Goal: Information Seeking & Learning: Learn about a topic

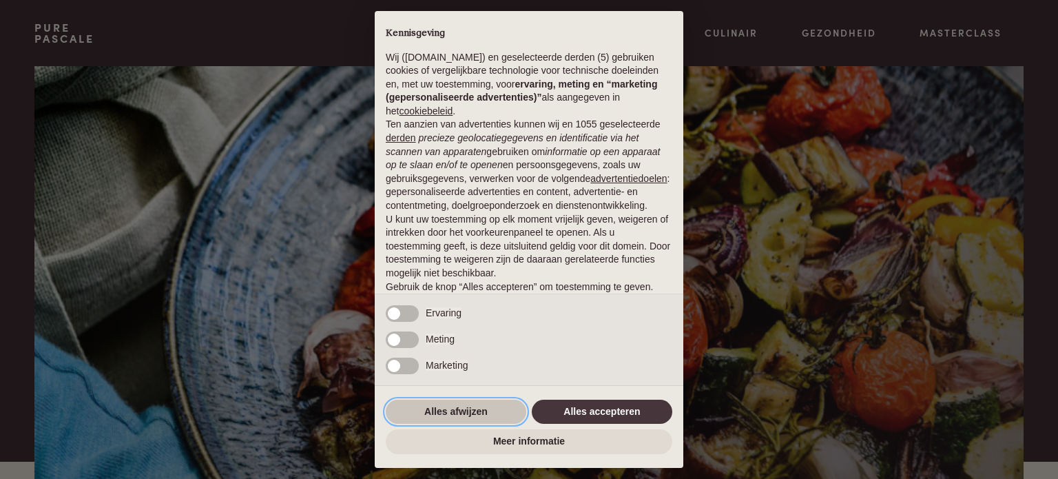
click at [426, 406] on button "Alles afwijzen" at bounding box center [456, 412] width 141 height 25
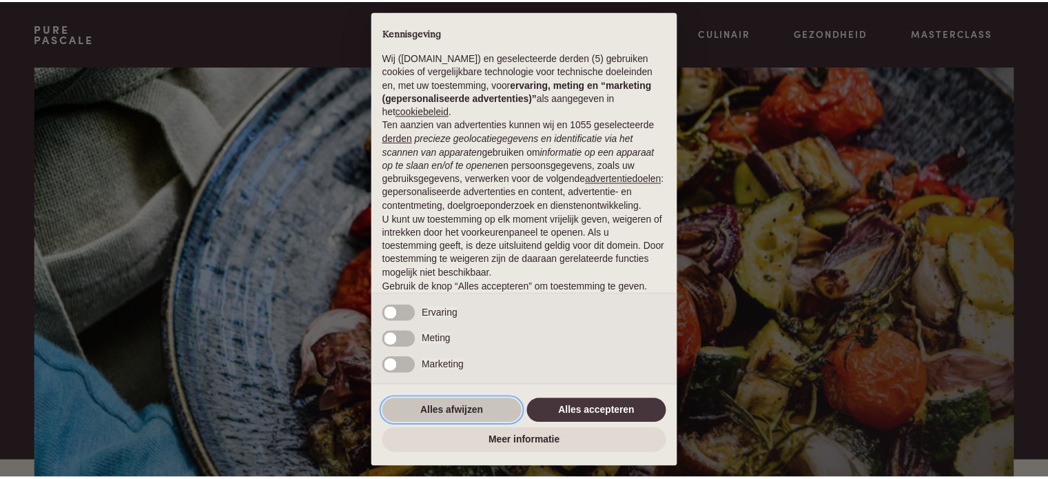
scroll to position [74, 0]
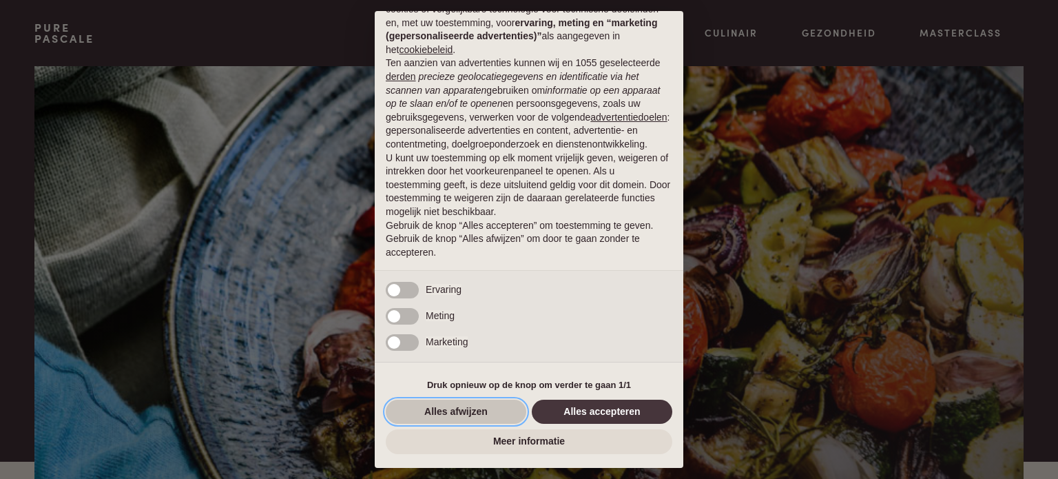
click at [460, 405] on button "Alles afwijzen" at bounding box center [456, 412] width 141 height 25
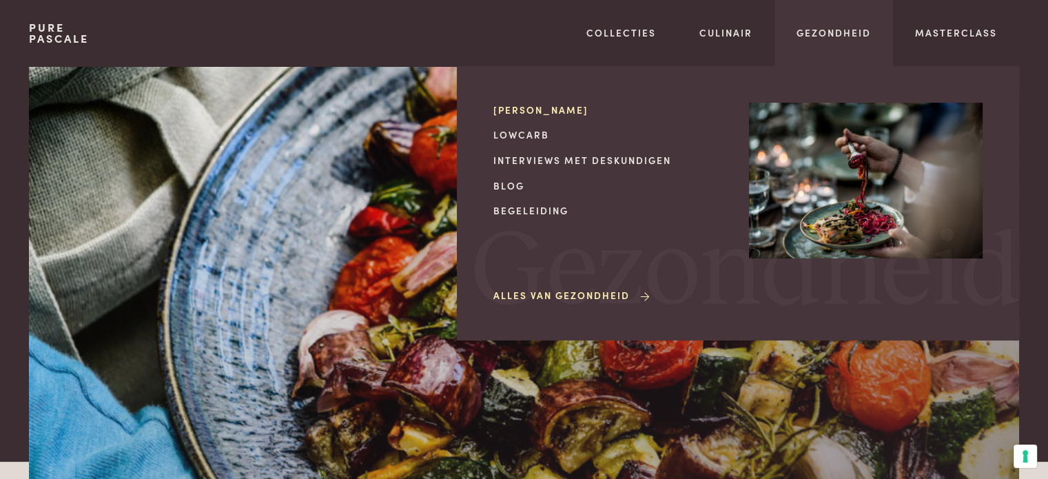
click at [551, 108] on link "[PERSON_NAME]" at bounding box center [610, 110] width 234 height 14
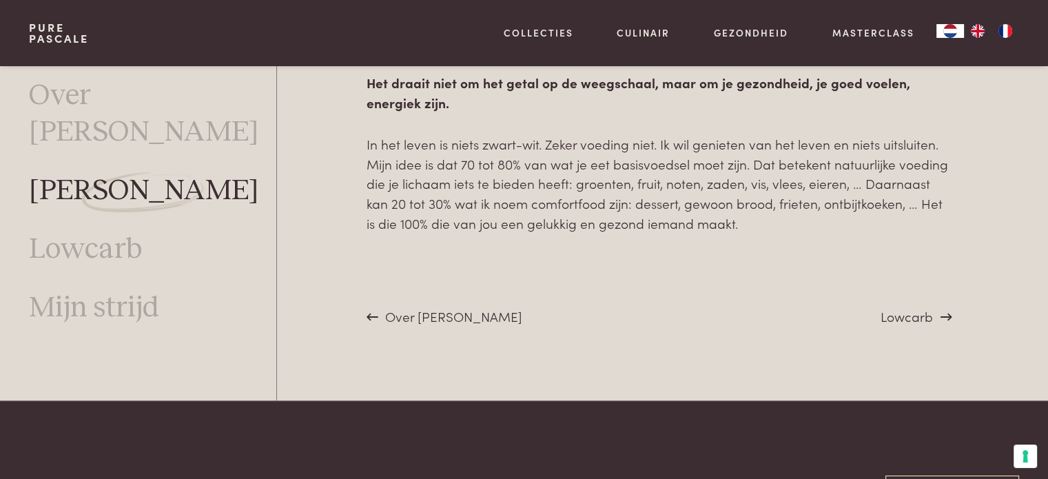
scroll to position [5147, 0]
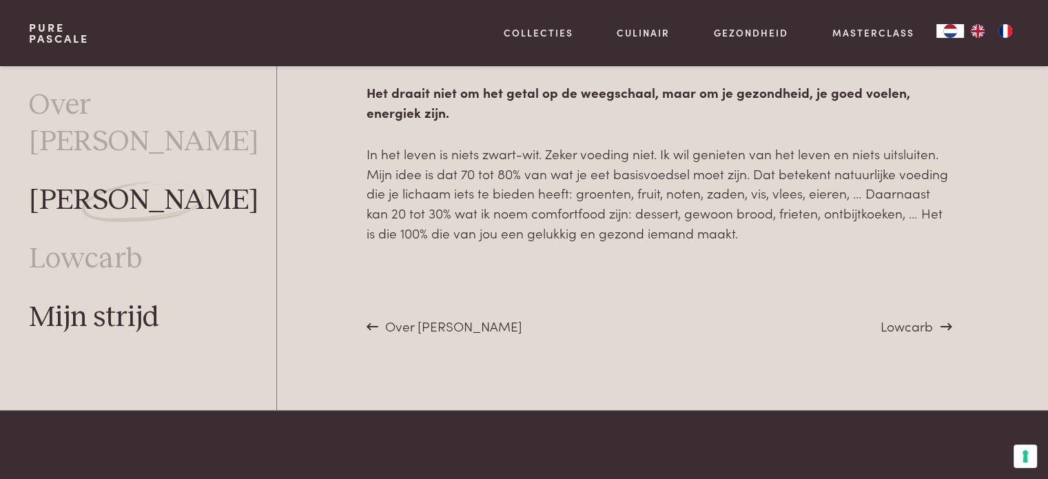
click at [103, 325] on link "Mijn strijd" at bounding box center [94, 318] width 130 height 37
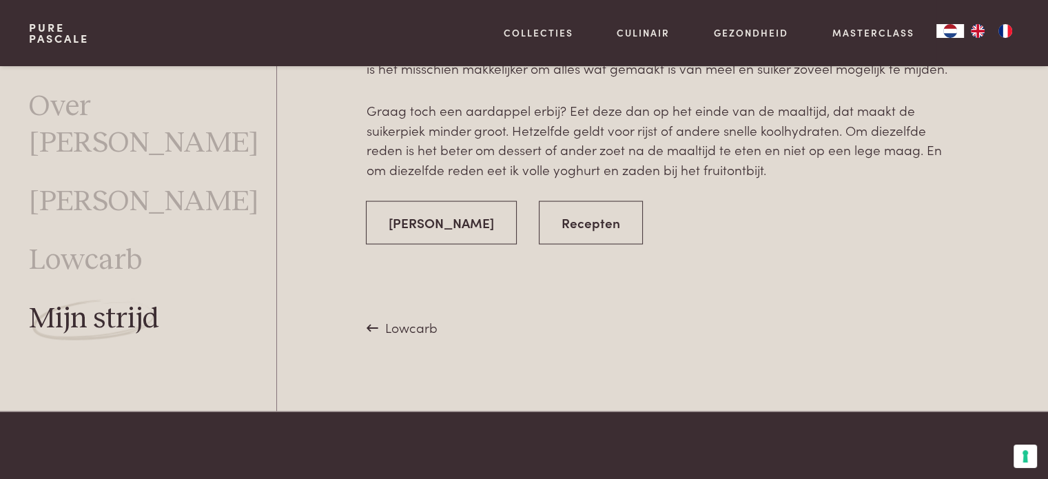
scroll to position [2603, 0]
click at [576, 233] on link "Recepten" at bounding box center [591, 221] width 104 height 43
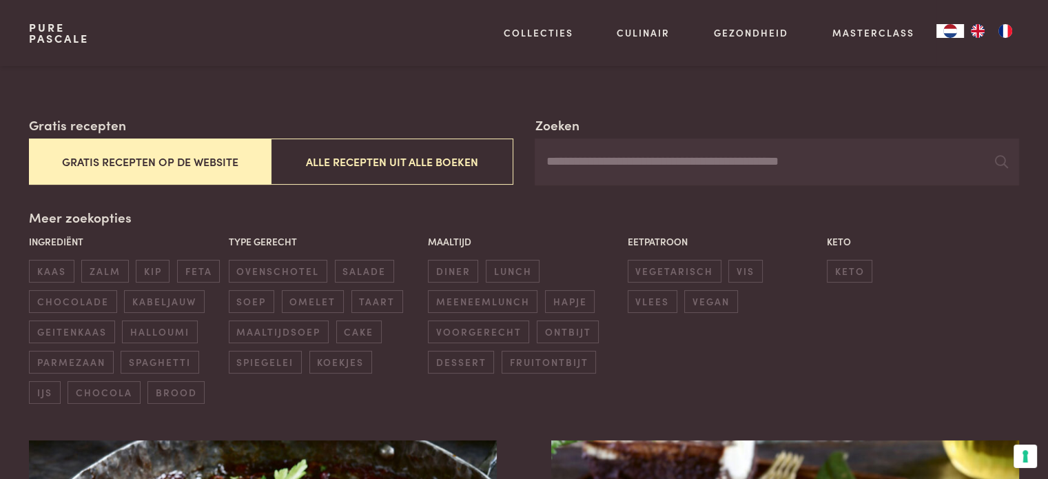
scroll to position [203, 0]
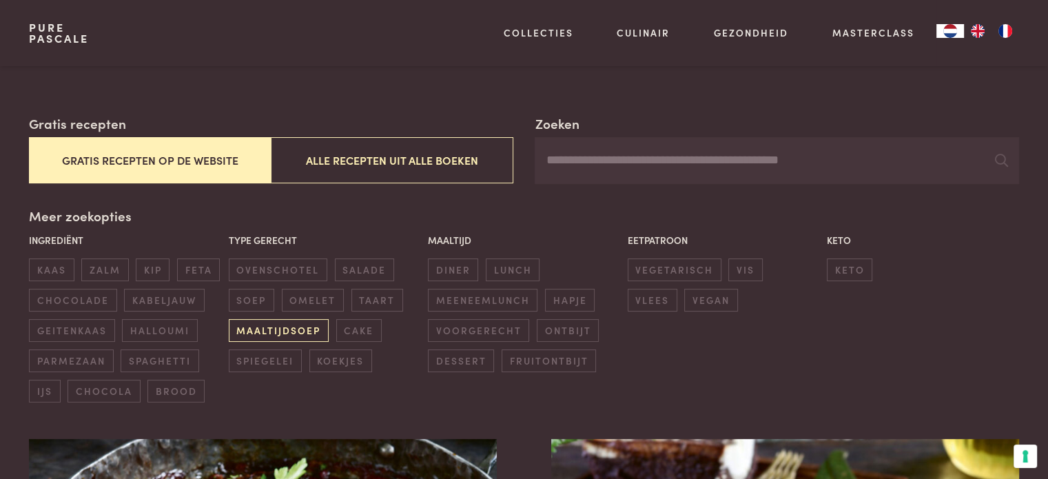
click at [281, 325] on span "maaltijdsoep" at bounding box center [279, 330] width 100 height 23
